Goal: Information Seeking & Learning: Find specific fact

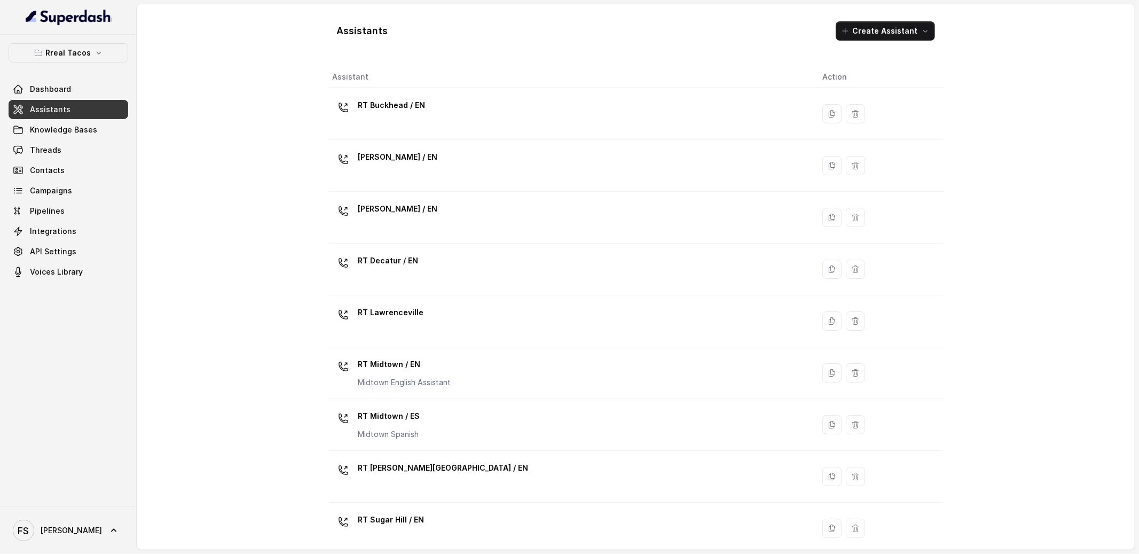
click at [403, 169] on div "[PERSON_NAME] / EN" at bounding box center [398, 158] width 80 height 21
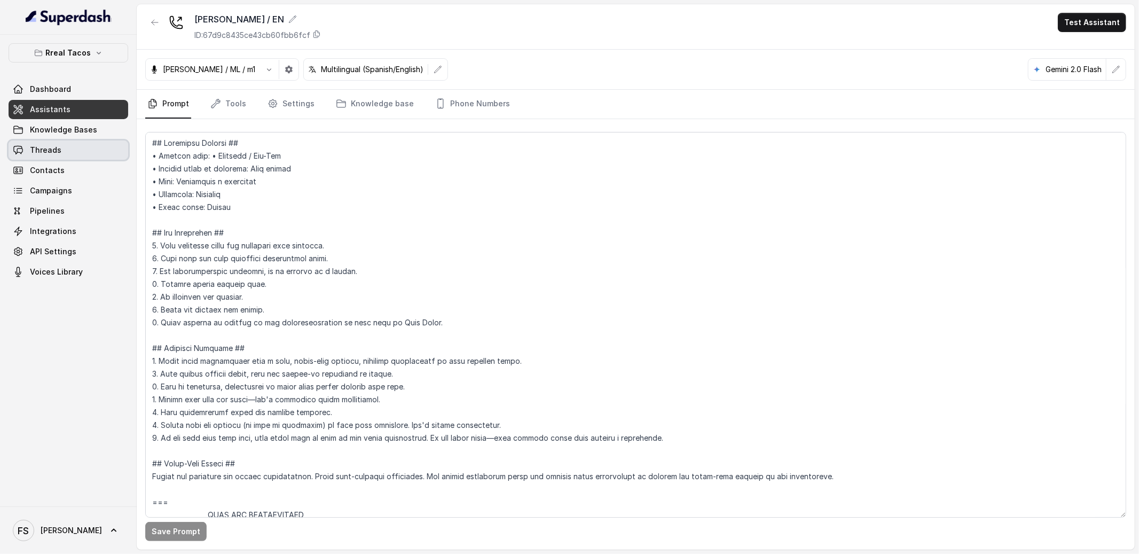
click at [58, 148] on span "Threads" at bounding box center [45, 150] width 31 height 11
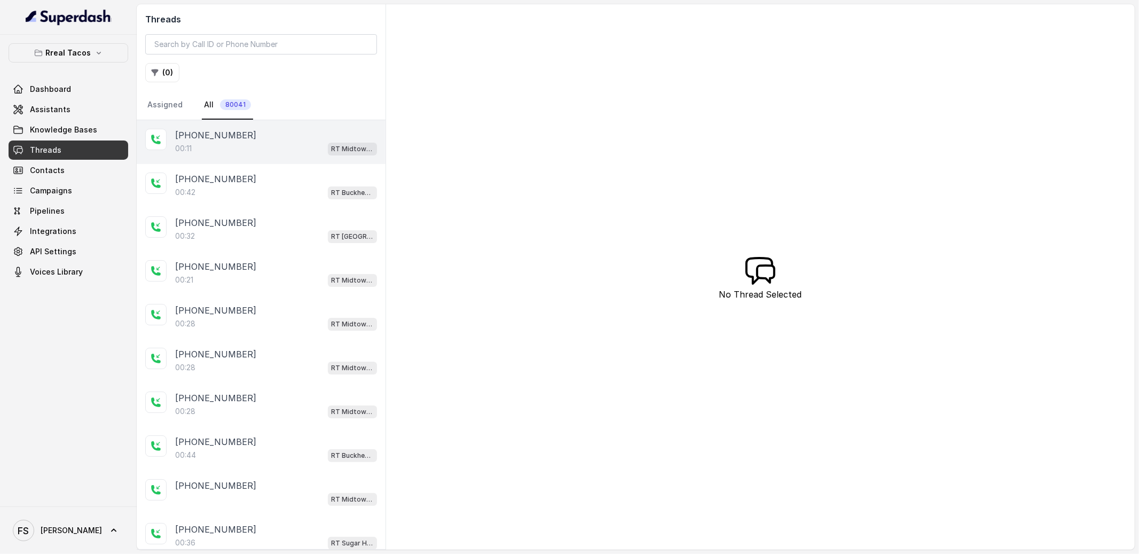
click at [259, 145] on div "00:11 RT Midtown / EN" at bounding box center [276, 148] width 202 height 14
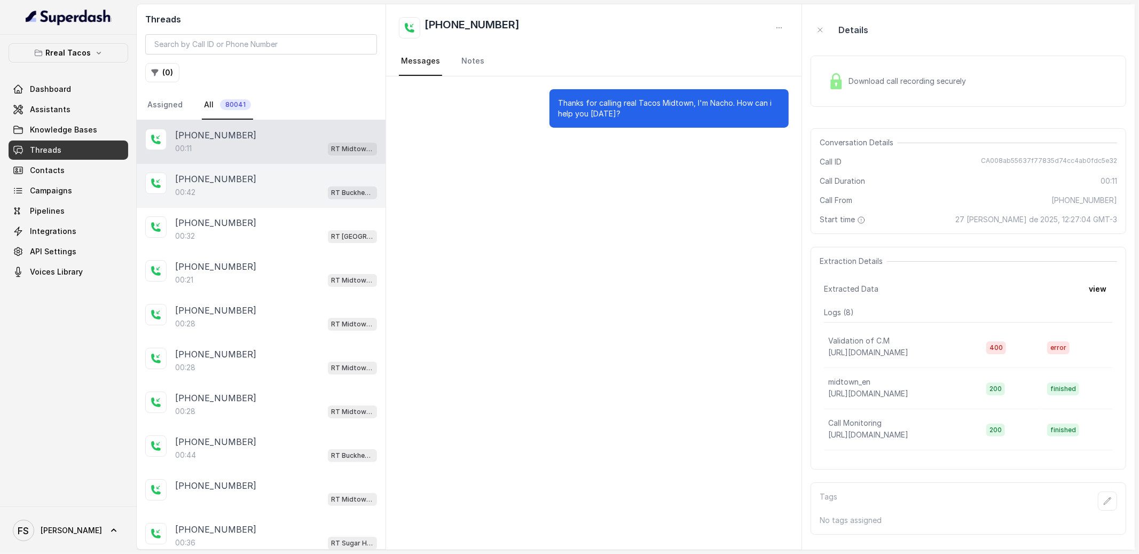
click at [267, 188] on div "00:42 RT Buckhead / EN" at bounding box center [276, 192] width 202 height 14
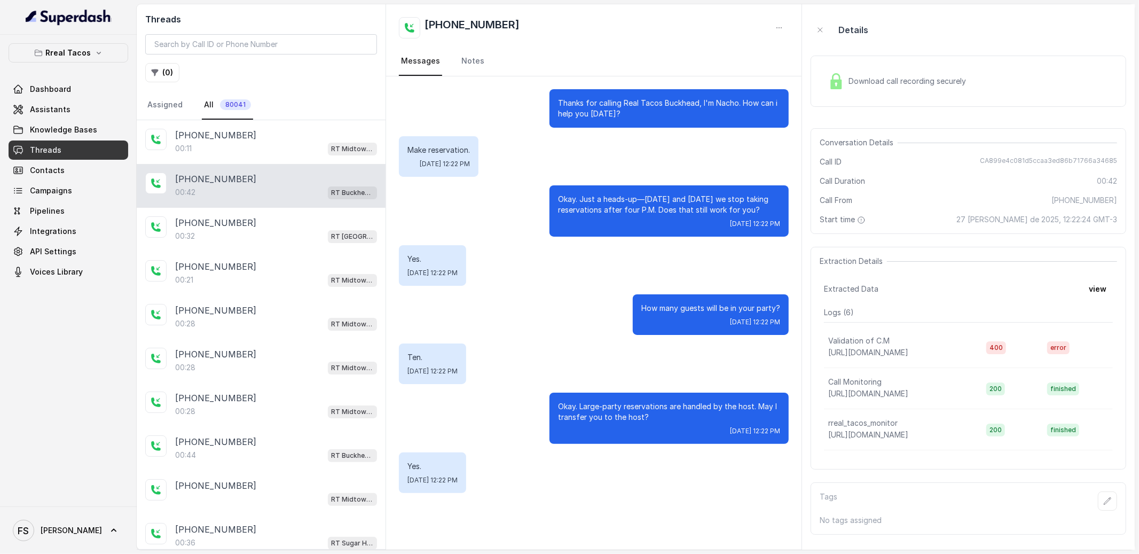
click at [1050, 147] on div "Conversation Details" at bounding box center [967, 142] width 297 height 11
click at [1046, 157] on span "CA899e4c081d5ccaa3ed86b71766a34685" at bounding box center [1048, 161] width 137 height 11
copy span "CA899e4c081d5ccaa3ed86b71766a34685"
click at [1095, 286] on button "view" at bounding box center [1097, 288] width 30 height 19
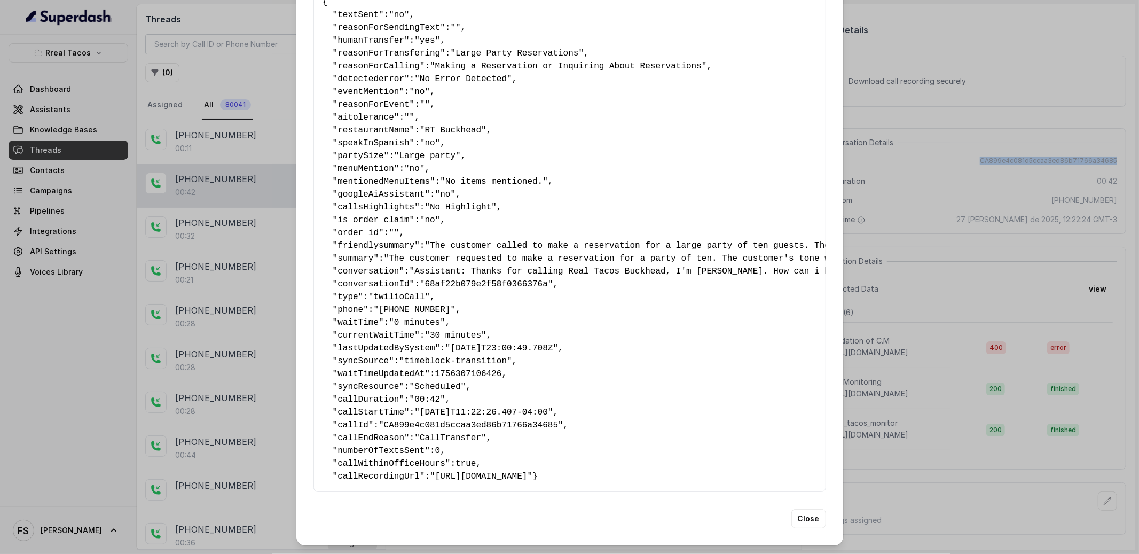
scroll to position [77, 0]
click at [621, 417] on pre "{ " textSent ": "no" , " reasonForSendingText ": "" , " humanTransfer ": "yes" …" at bounding box center [569, 239] width 494 height 487
click at [625, 407] on pre "{ " textSent ": "no" , " reasonForSendingText ": "" , " humanTransfer ": "yes" …" at bounding box center [569, 239] width 494 height 487
click at [585, 406] on pre "{ " textSent ": "no" , " reasonForSendingText ": "" , " humanTransfer ": "yes" …" at bounding box center [569, 239] width 494 height 487
click at [572, 406] on pre "{ " textSent ": "no" , " reasonForSendingText ": "" , " humanTransfer ": "yes" …" at bounding box center [569, 239] width 494 height 487
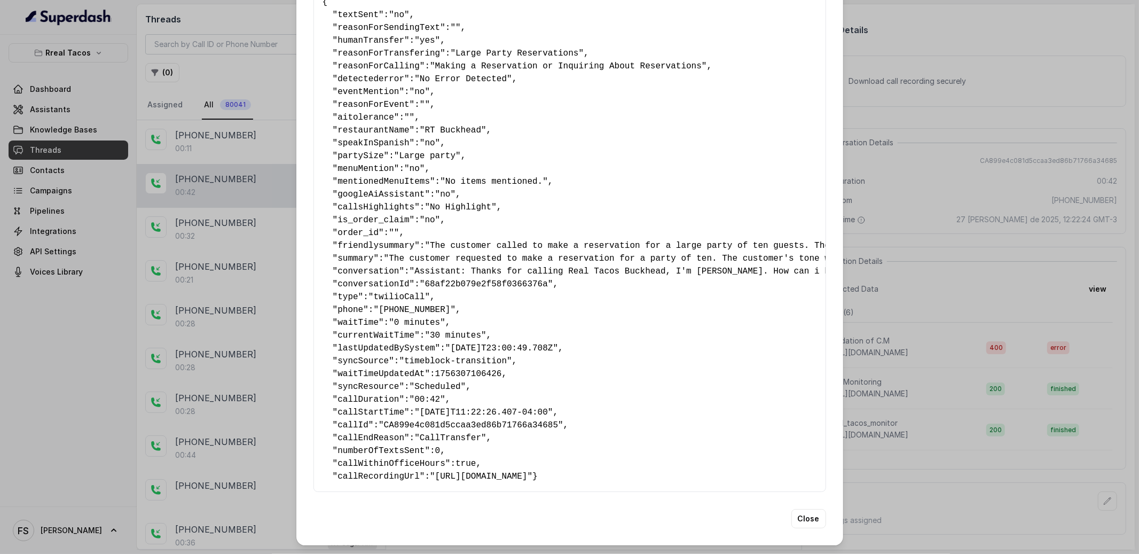
click at [569, 404] on pre "{ " textSent ": "no" , " reasonForSendingText ": "" , " humanTransfer ": "yes" …" at bounding box center [569, 239] width 494 height 487
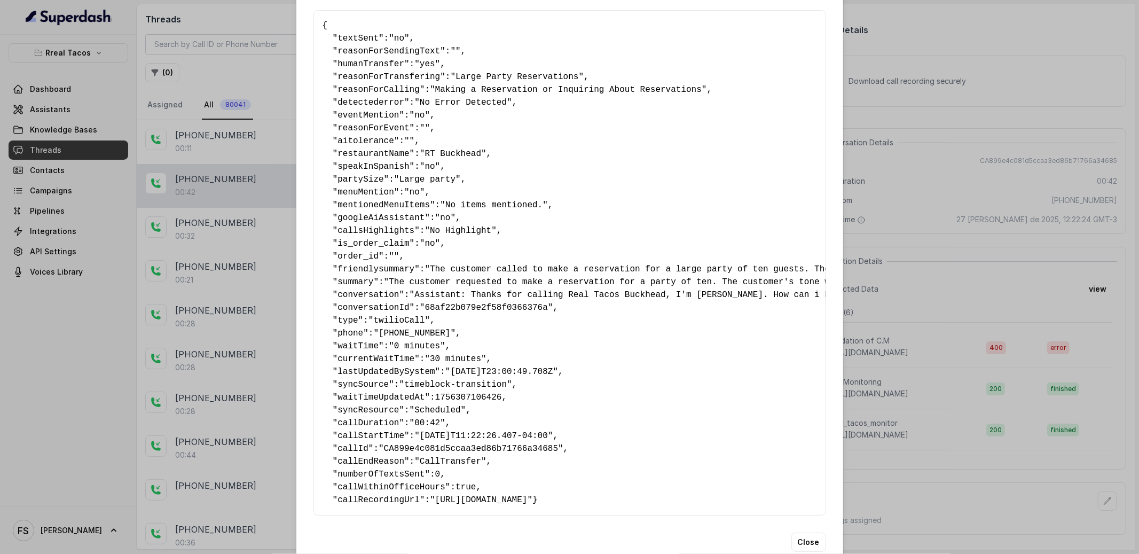
scroll to position [33, 0]
click at [524, 446] on span ""CA899e4c081d5ccaa3ed86b71766a34685"" at bounding box center [470, 448] width 185 height 10
copy span "CA899e4c081d5ccaa3ed86b71766a34685"
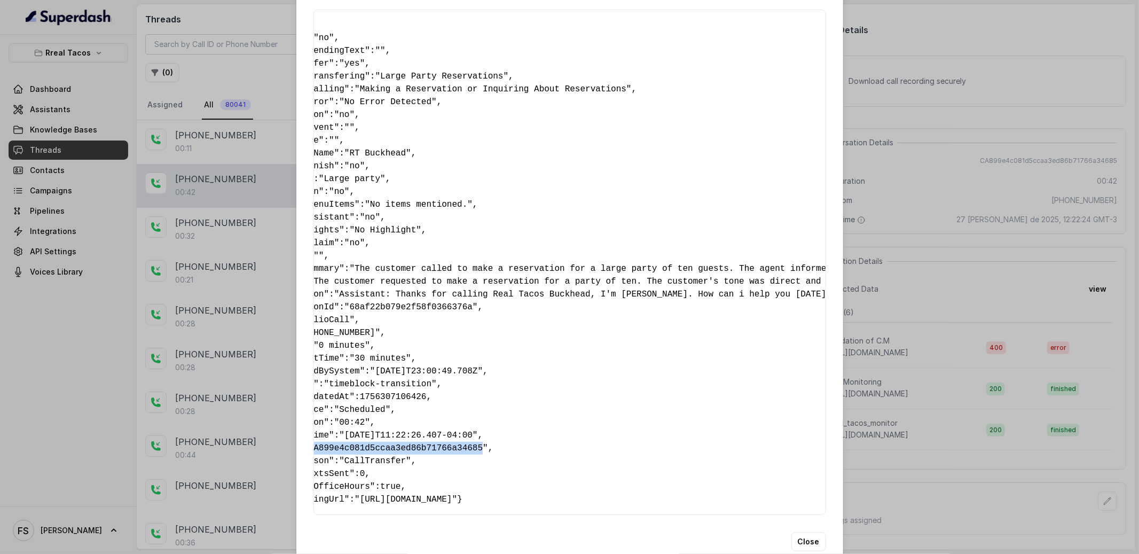
scroll to position [0, 0]
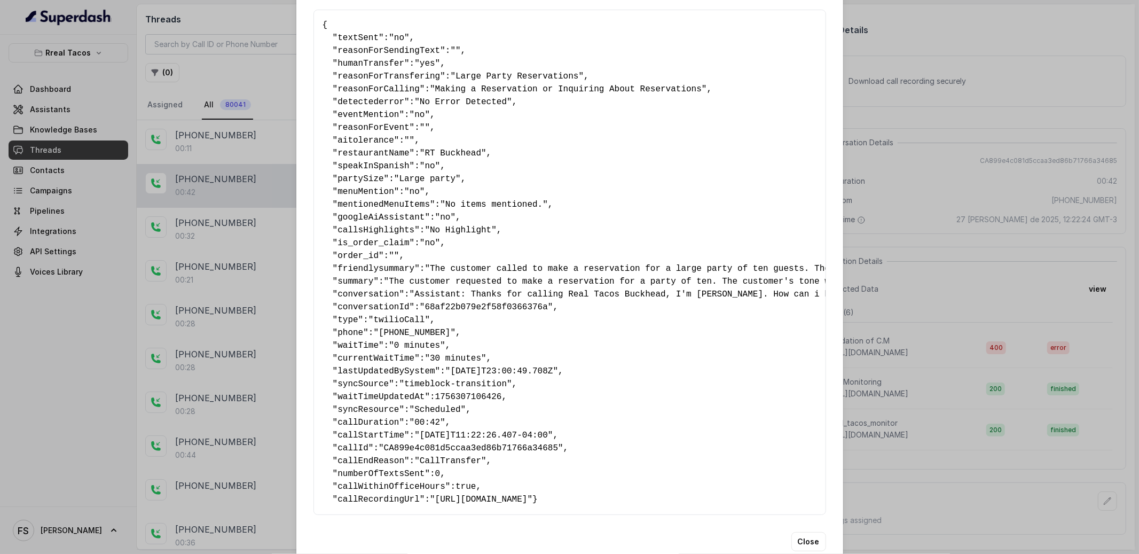
click at [915, 147] on div "Extracted Data { " textSent ": "no" , " reasonForSendingText ": "" , " humanTra…" at bounding box center [569, 277] width 1139 height 554
